Goal: Transaction & Acquisition: Purchase product/service

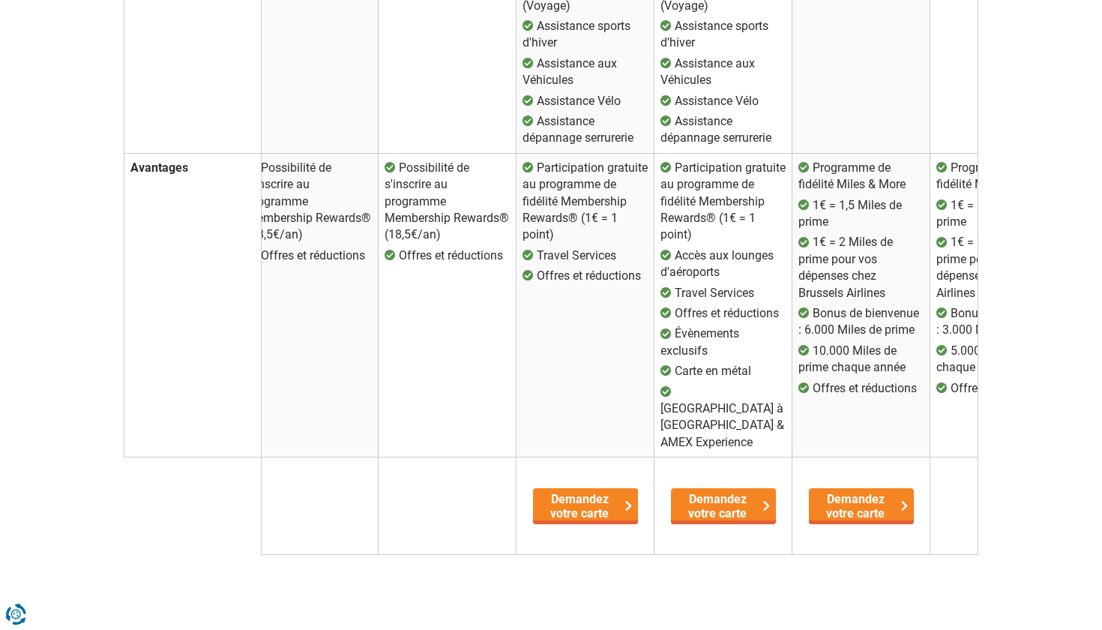
scroll to position [1728, 0]
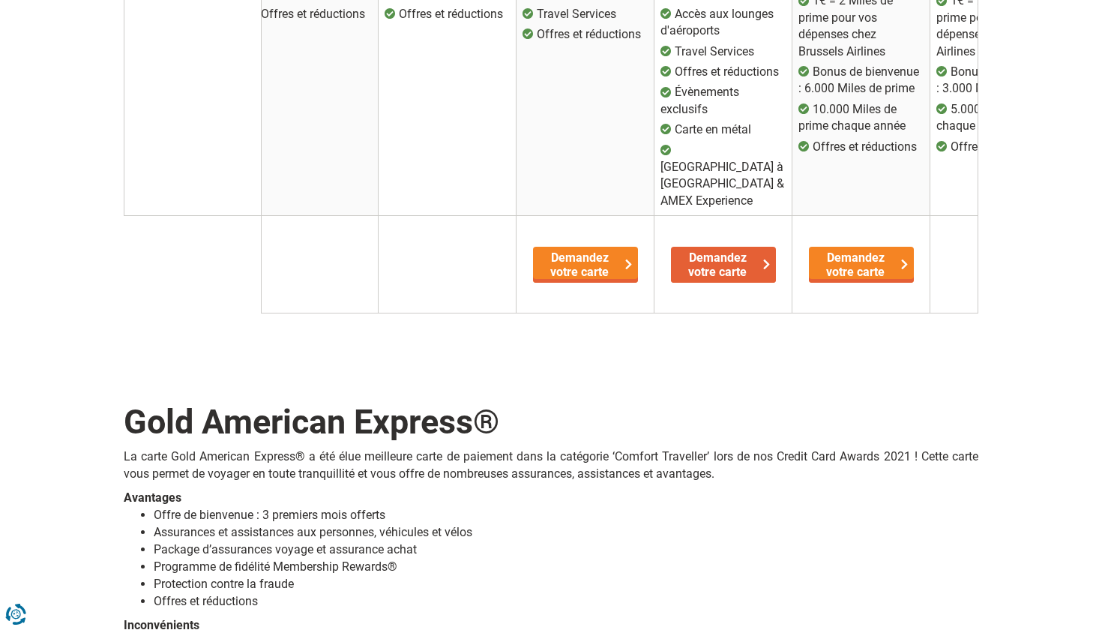
click at [726, 247] on link "Demandez votre carte" at bounding box center [723, 265] width 105 height 36
click at [752, 247] on link "Demandez votre carte" at bounding box center [723, 265] width 105 height 36
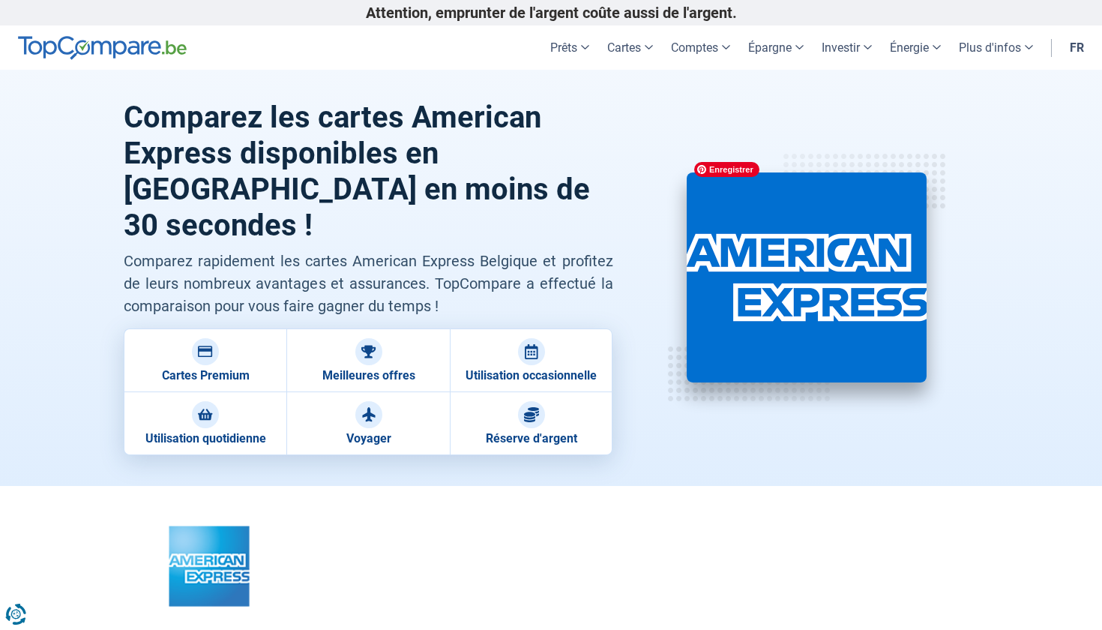
scroll to position [0, 0]
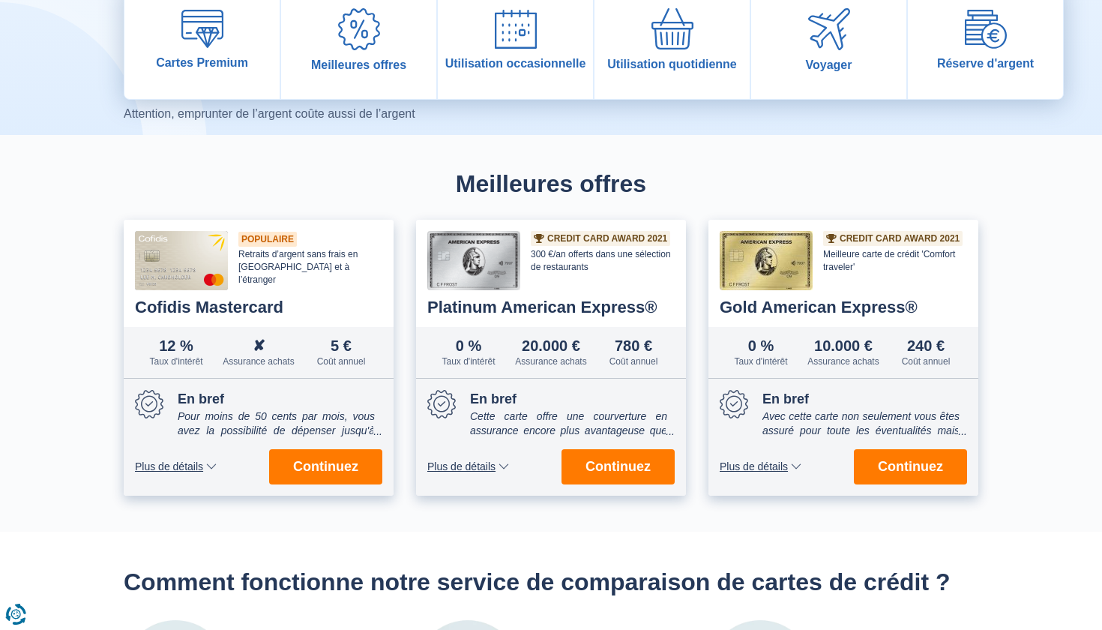
scroll to position [319, 0]
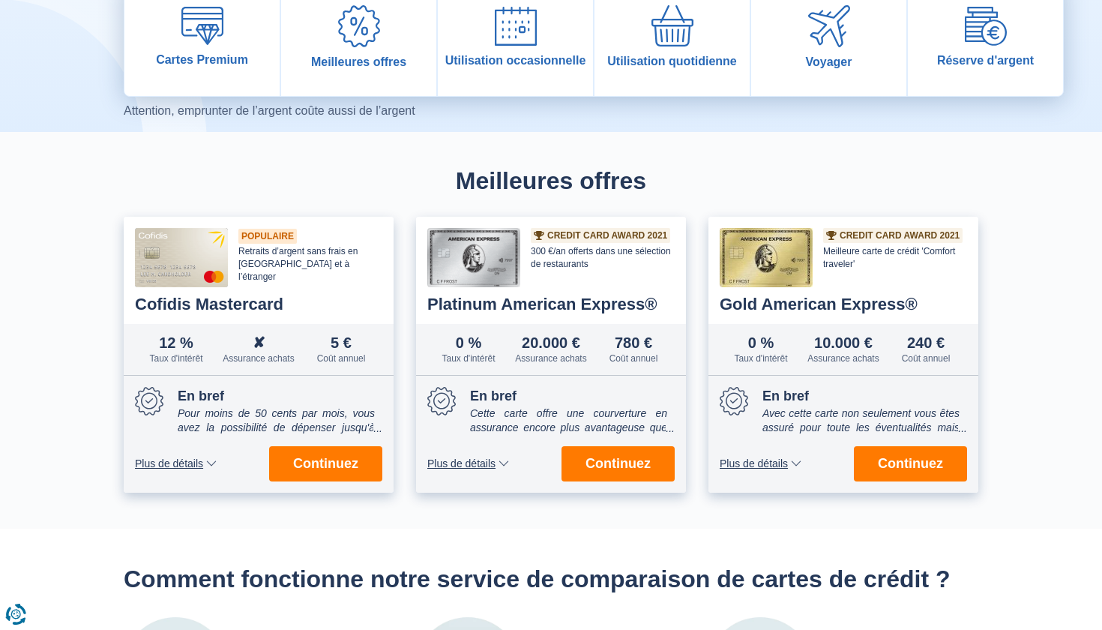
click at [470, 459] on span "Plus de détails" at bounding box center [461, 463] width 68 height 10
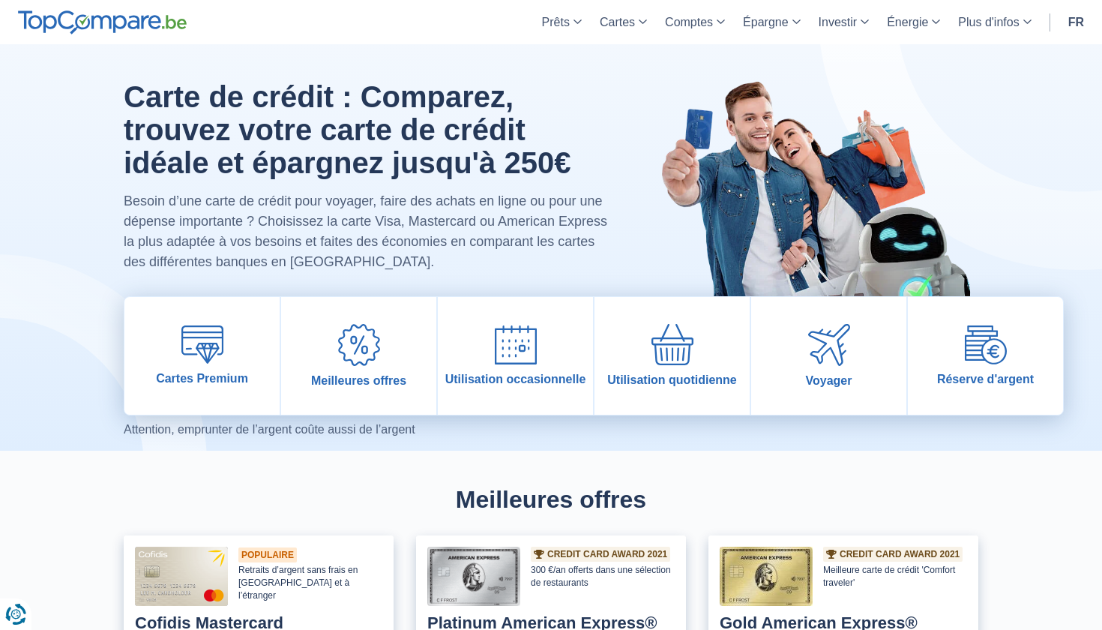
scroll to position [0, 0]
click at [220, 327] on img at bounding box center [202, 344] width 42 height 38
click at [374, 357] on img at bounding box center [359, 345] width 42 height 42
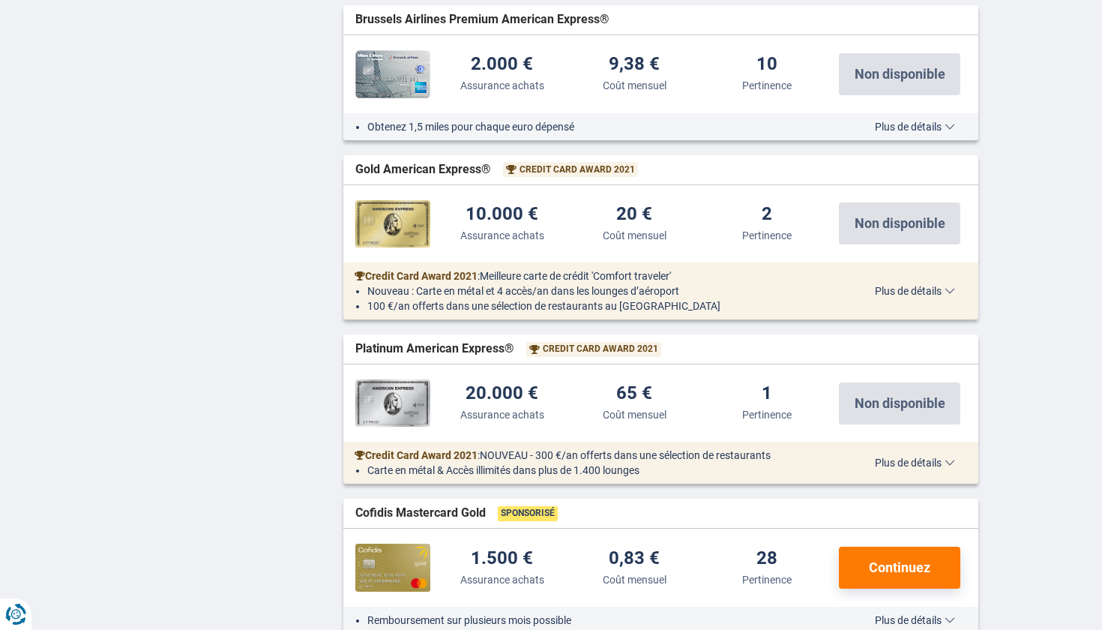
scroll to position [1384, 0]
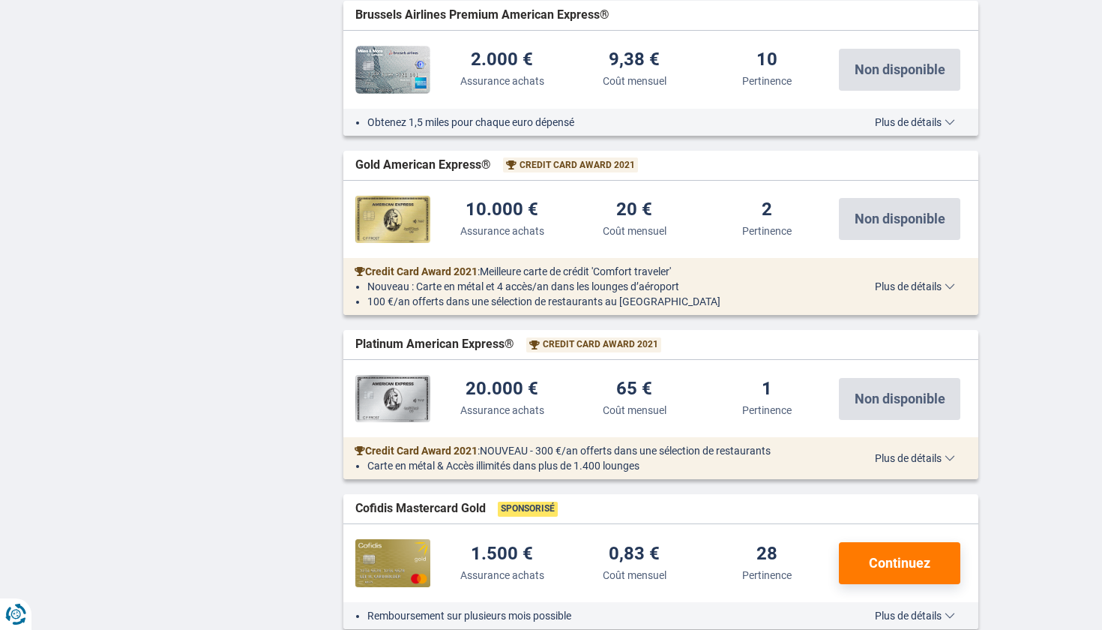
click at [902, 453] on span "Plus de détails" at bounding box center [915, 458] width 80 height 10
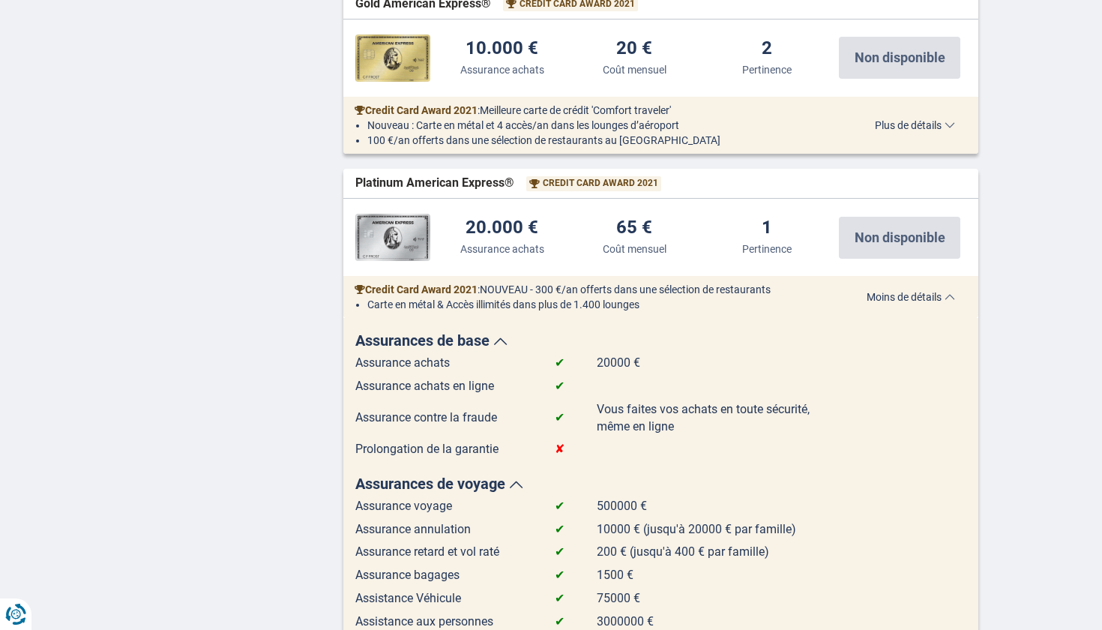
scroll to position [1540, 0]
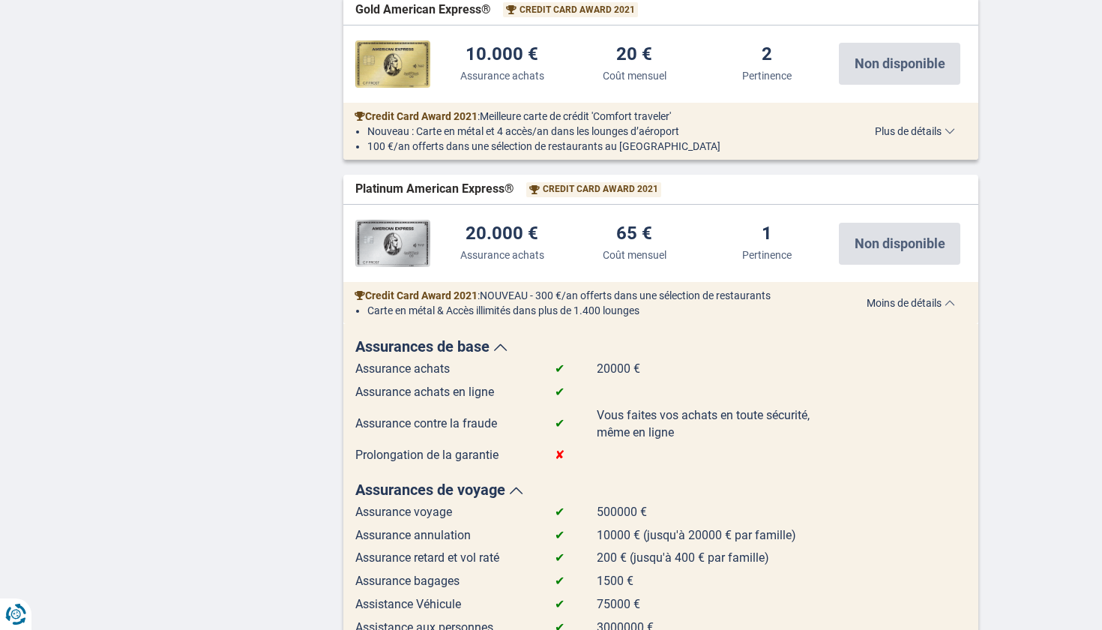
click at [920, 282] on div "Credit Card Award 2021 : NOUVEAU - 300 €/an offerts dans une sélection de resta…" at bounding box center [661, 303] width 636 height 42
click at [920, 298] on span "Moins de détails" at bounding box center [910, 303] width 88 height 10
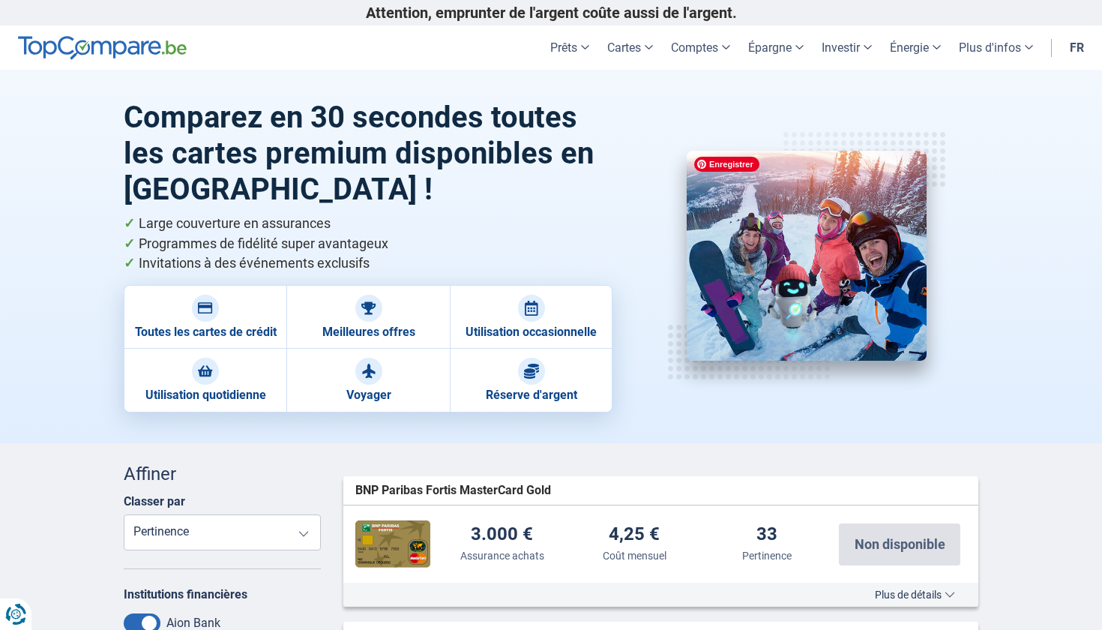
scroll to position [0, 0]
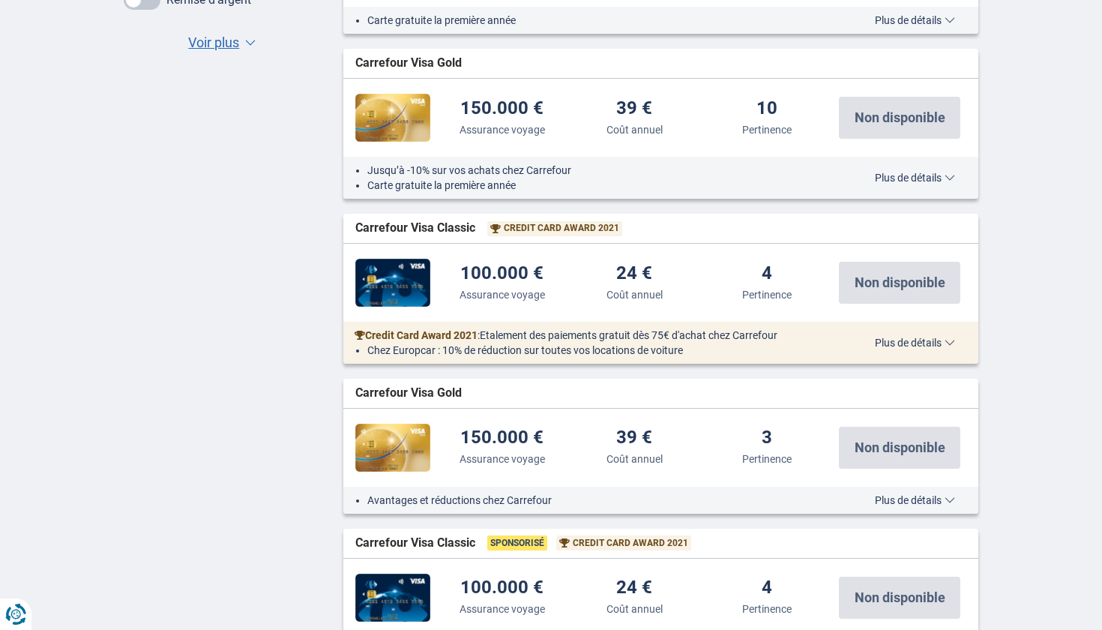
scroll to position [1023, 0]
